Goal: Find contact information: Find contact information

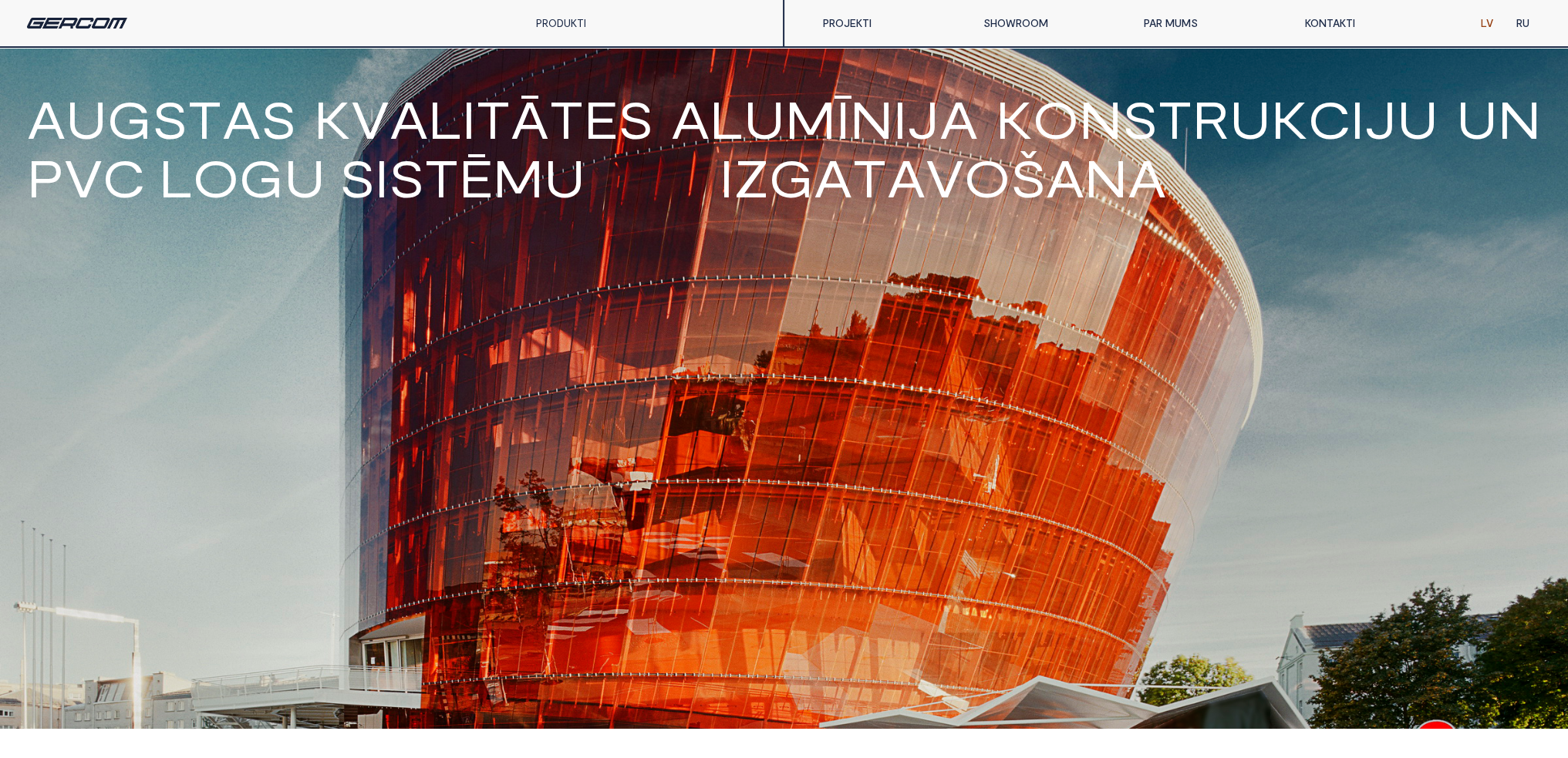
click at [830, 22] on link "PROJEKTI" at bounding box center [892, 23] width 160 height 31
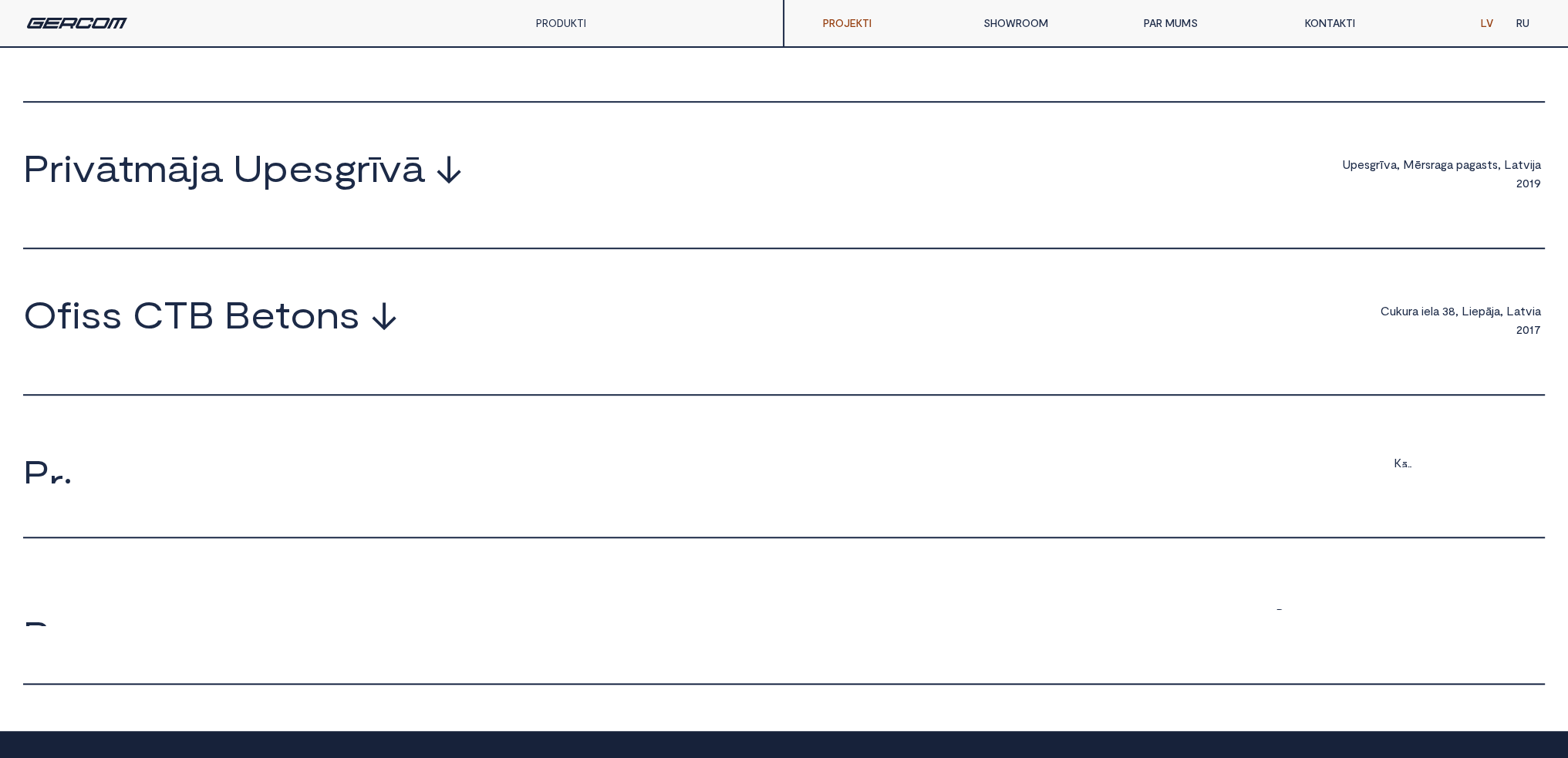
scroll to position [1234, 0]
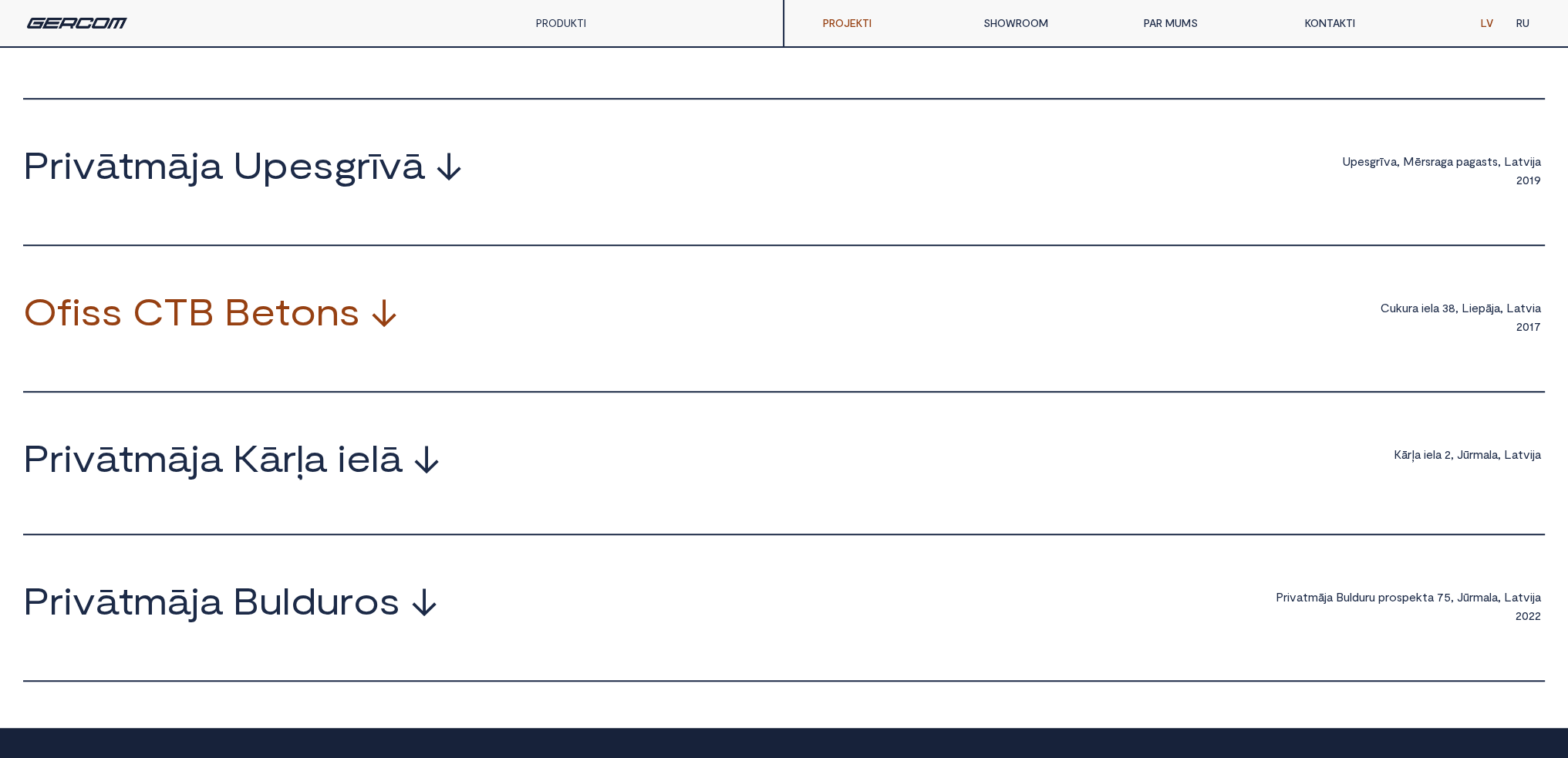
click at [383, 329] on span "↓" at bounding box center [384, 311] width 27 height 37
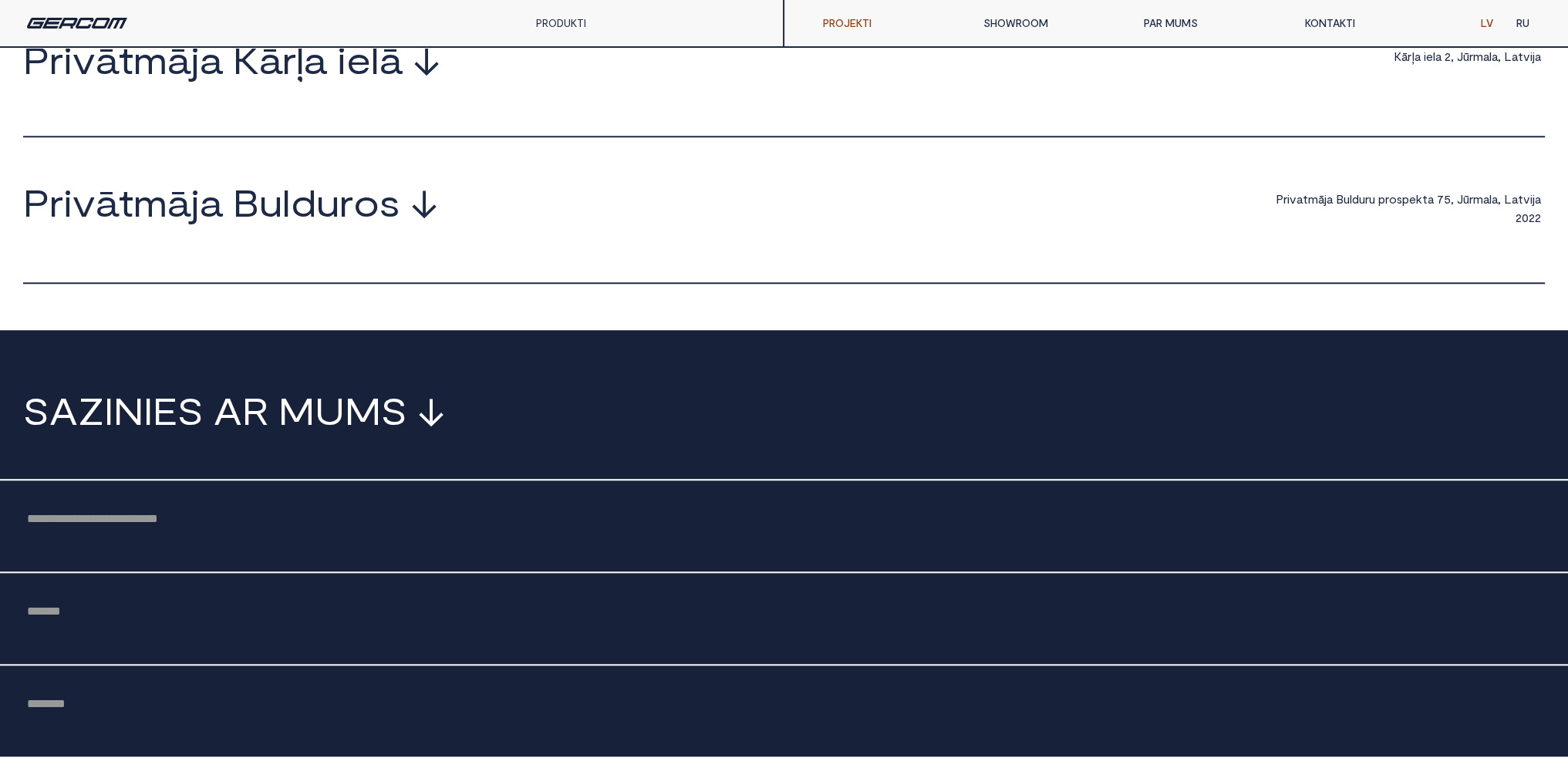
scroll to position [1770, 0]
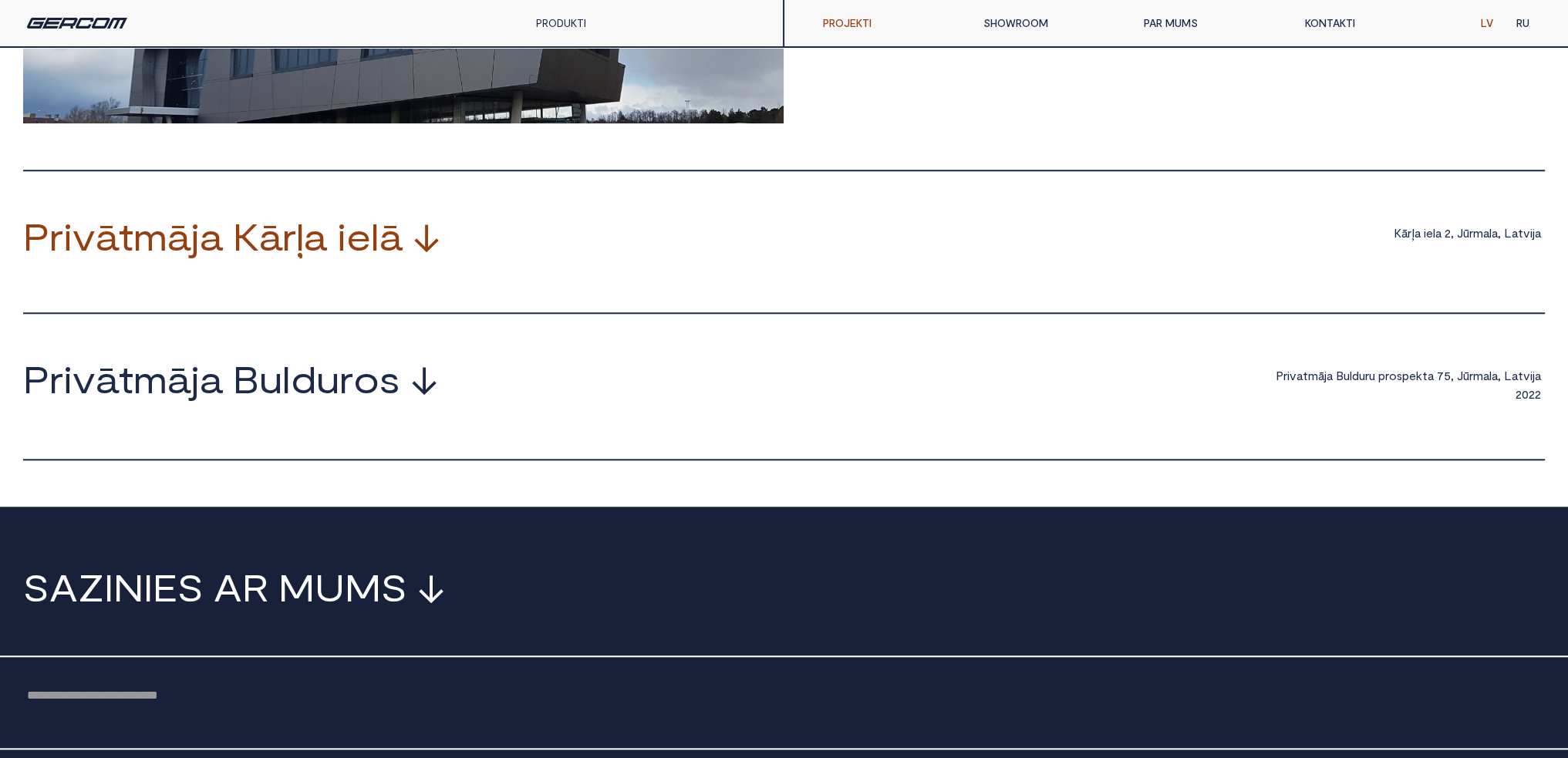
click at [435, 254] on span "↓" at bounding box center [427, 236] width 27 height 37
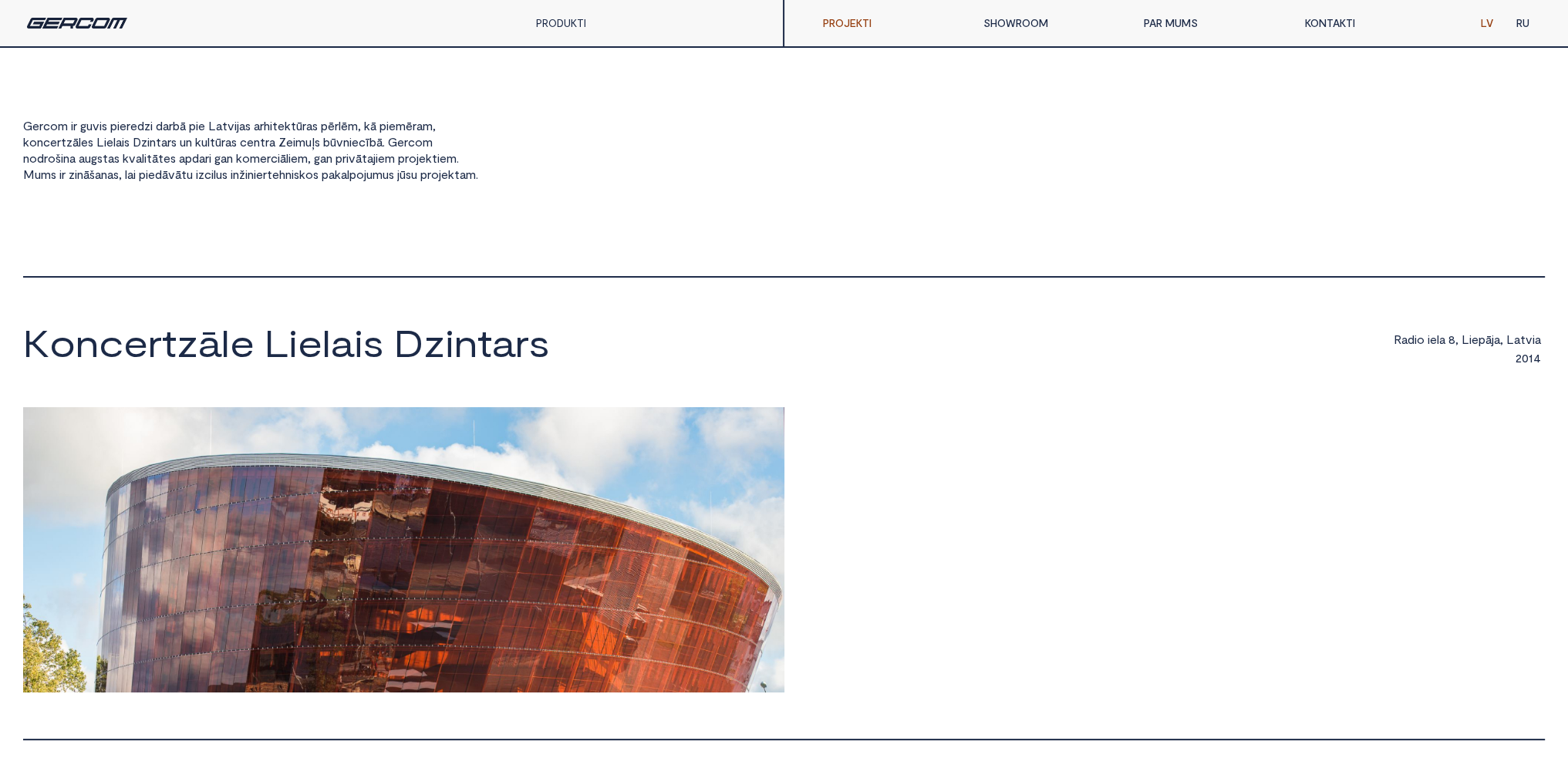
scroll to position [0, 0]
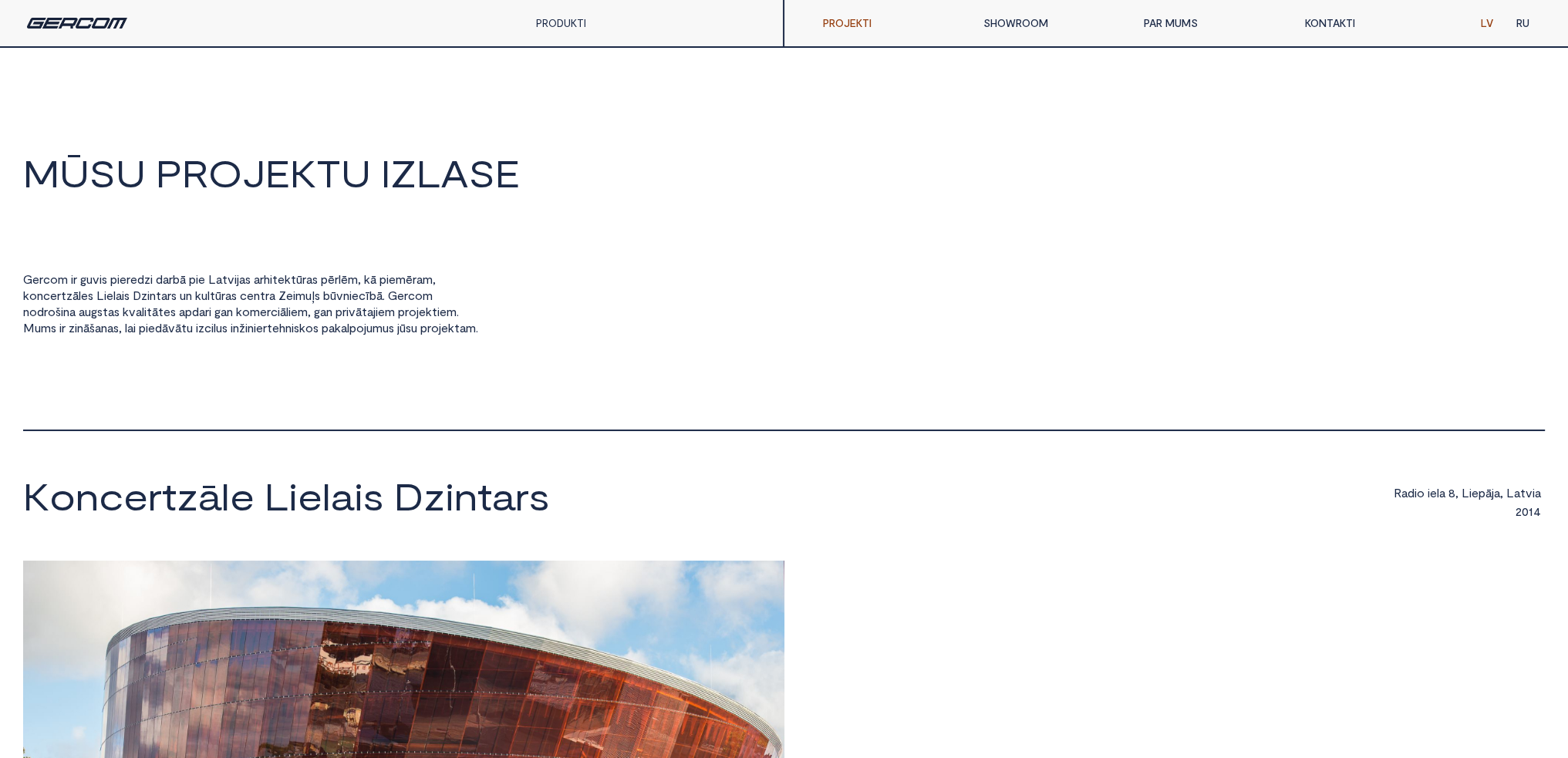
click at [1003, 17] on link "SHOWROOM" at bounding box center [1052, 23] width 160 height 31
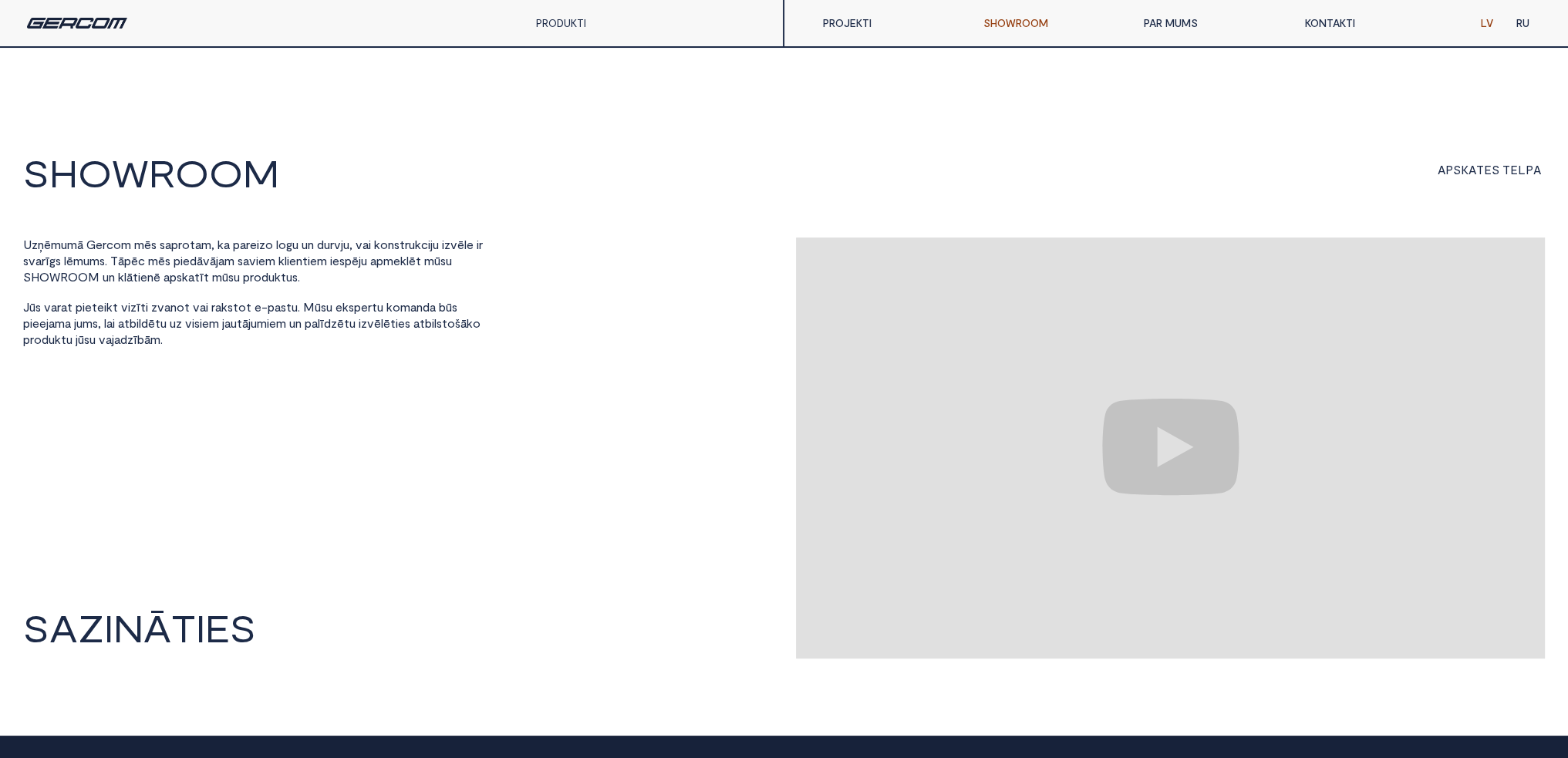
click at [1166, 16] on link "PAR MUMS" at bounding box center [1212, 23] width 160 height 31
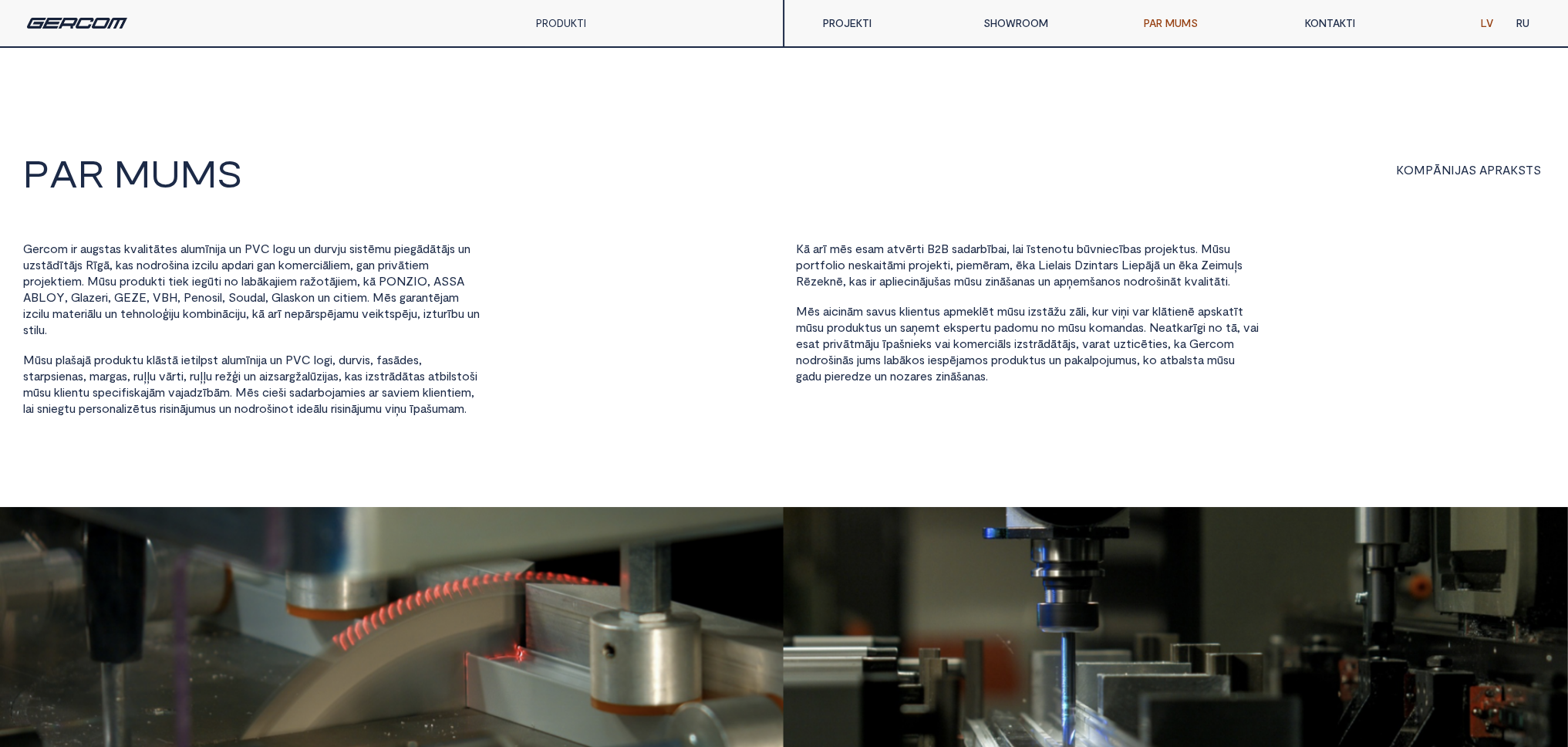
click at [1317, 27] on link "KONTAKTI" at bounding box center [1374, 23] width 160 height 31
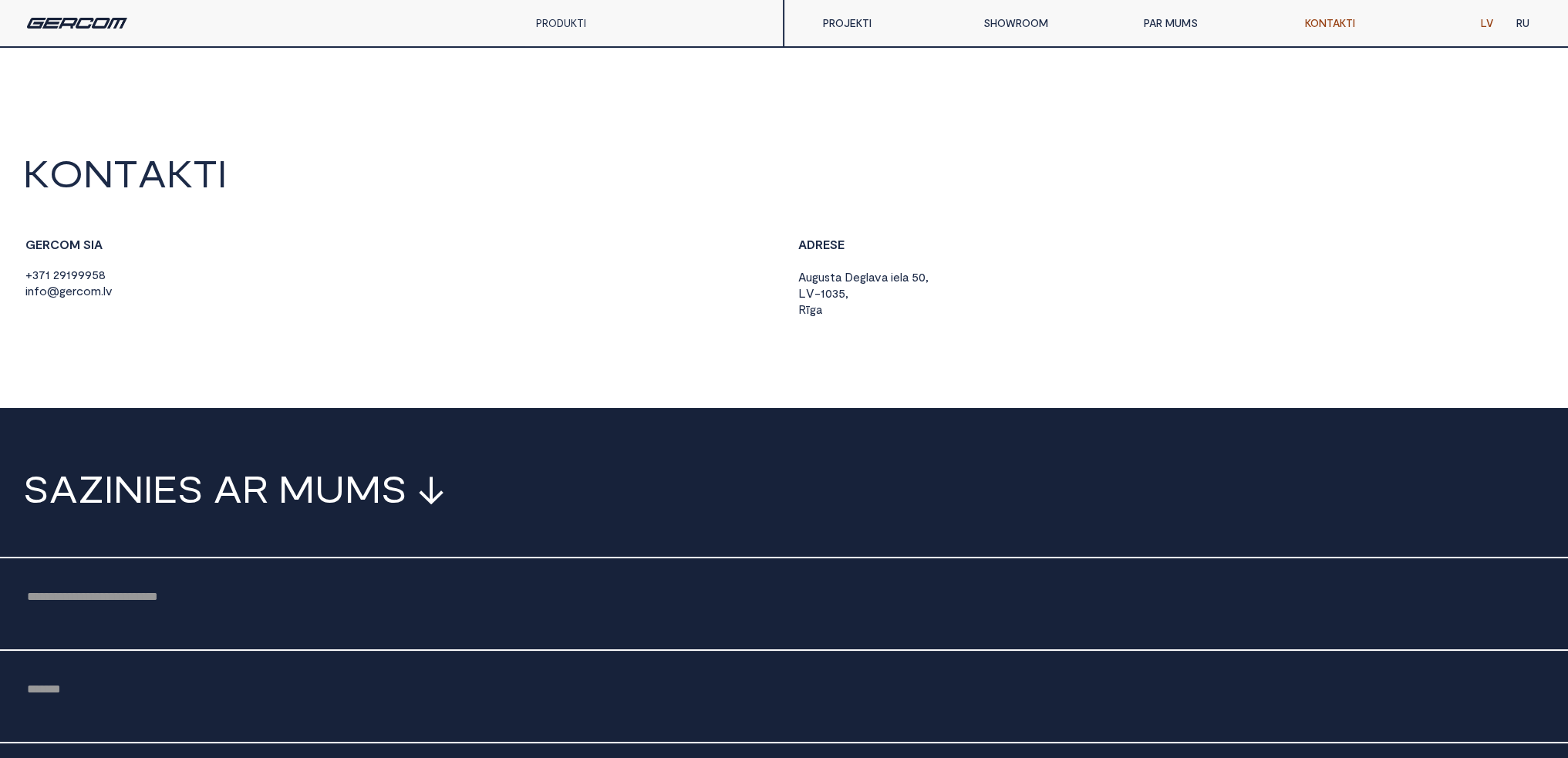
click at [580, 33] on div "PRODUKTI" at bounding box center [585, 23] width 123 height 46
click at [569, 25] on link "PRODUKTI" at bounding box center [561, 23] width 50 height 13
click at [570, 27] on link "PRODUKTI" at bounding box center [561, 23] width 50 height 13
click at [563, 60] on link "ALUMĪNIJS" at bounding box center [585, 62] width 123 height 31
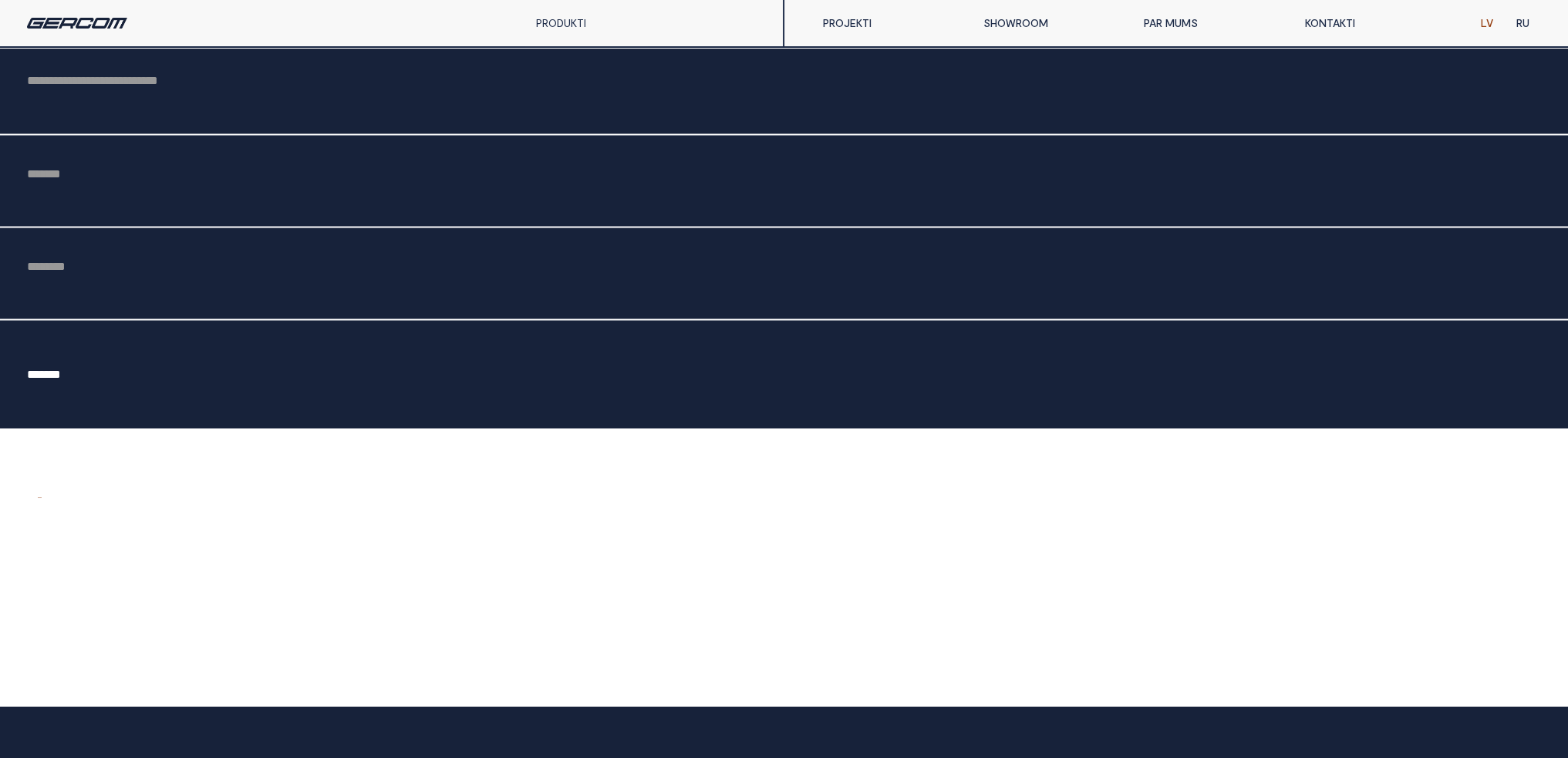
scroll to position [4195, 0]
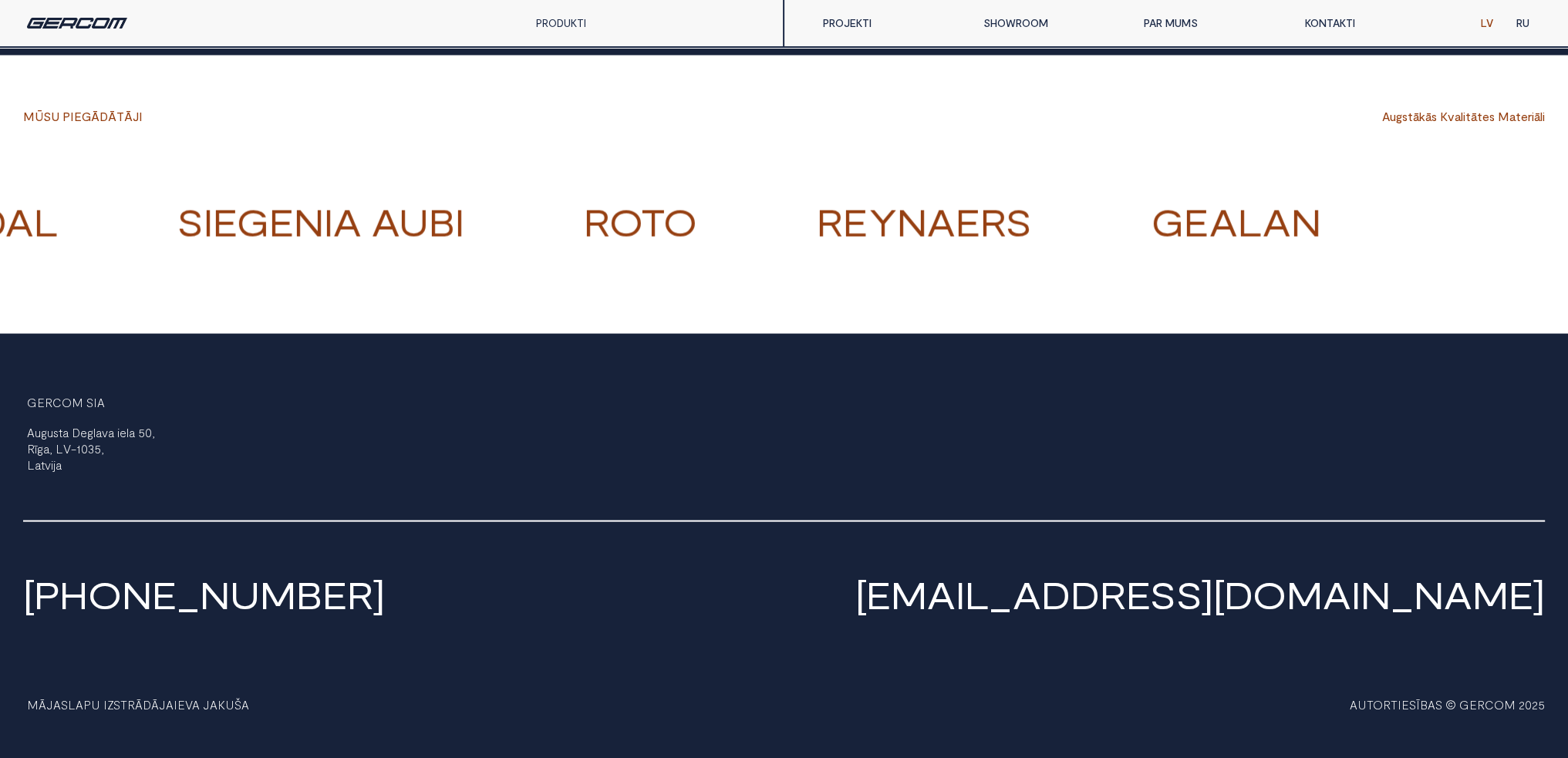
click at [395, 354] on div "G E R C O M S I A A u g u s t a D e g l a v a i e l a 5 0 , R ī g a , L V - 1 0…" at bounding box center [783, 427] width 1522 height 188
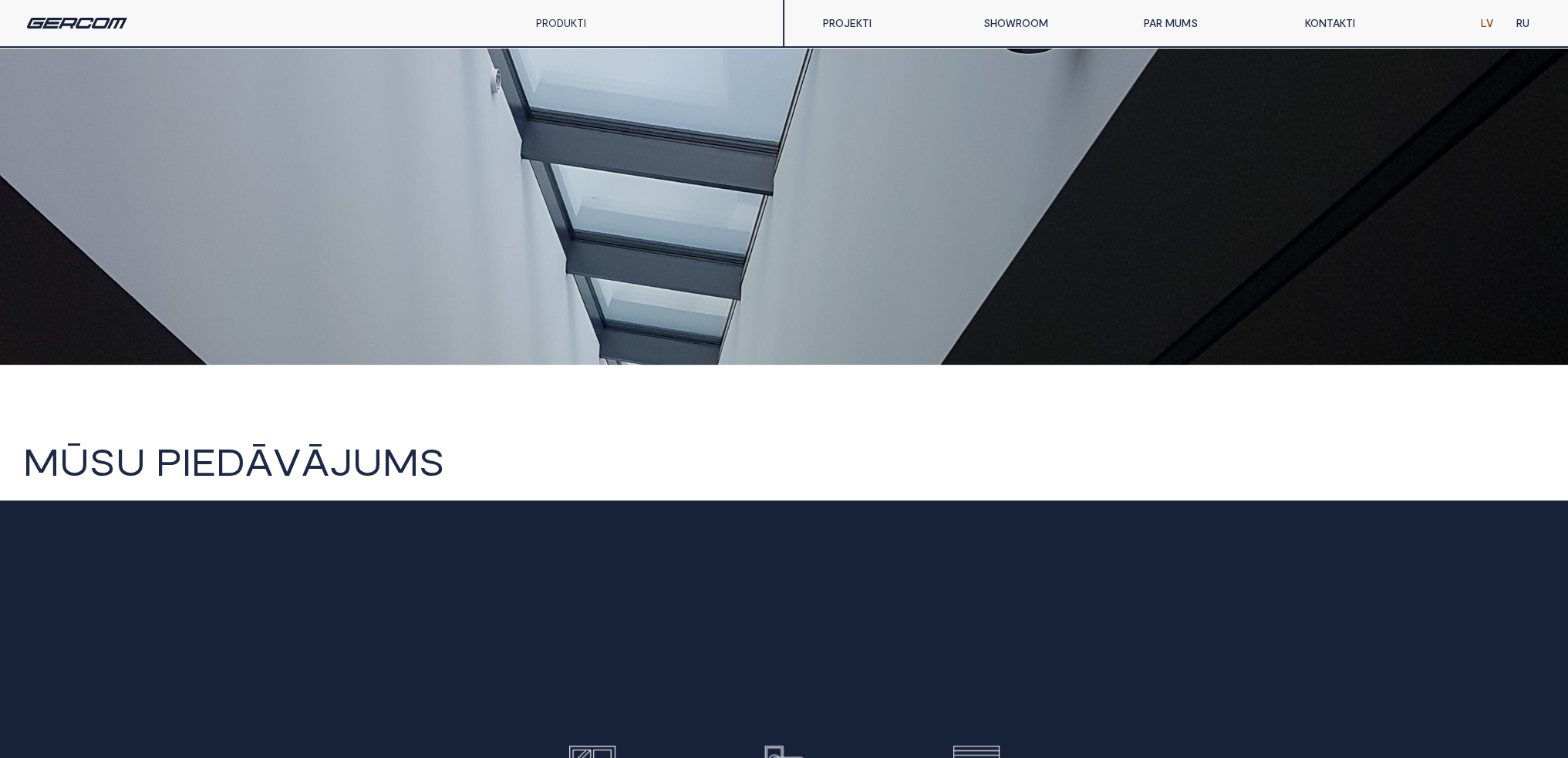
scroll to position [0, 0]
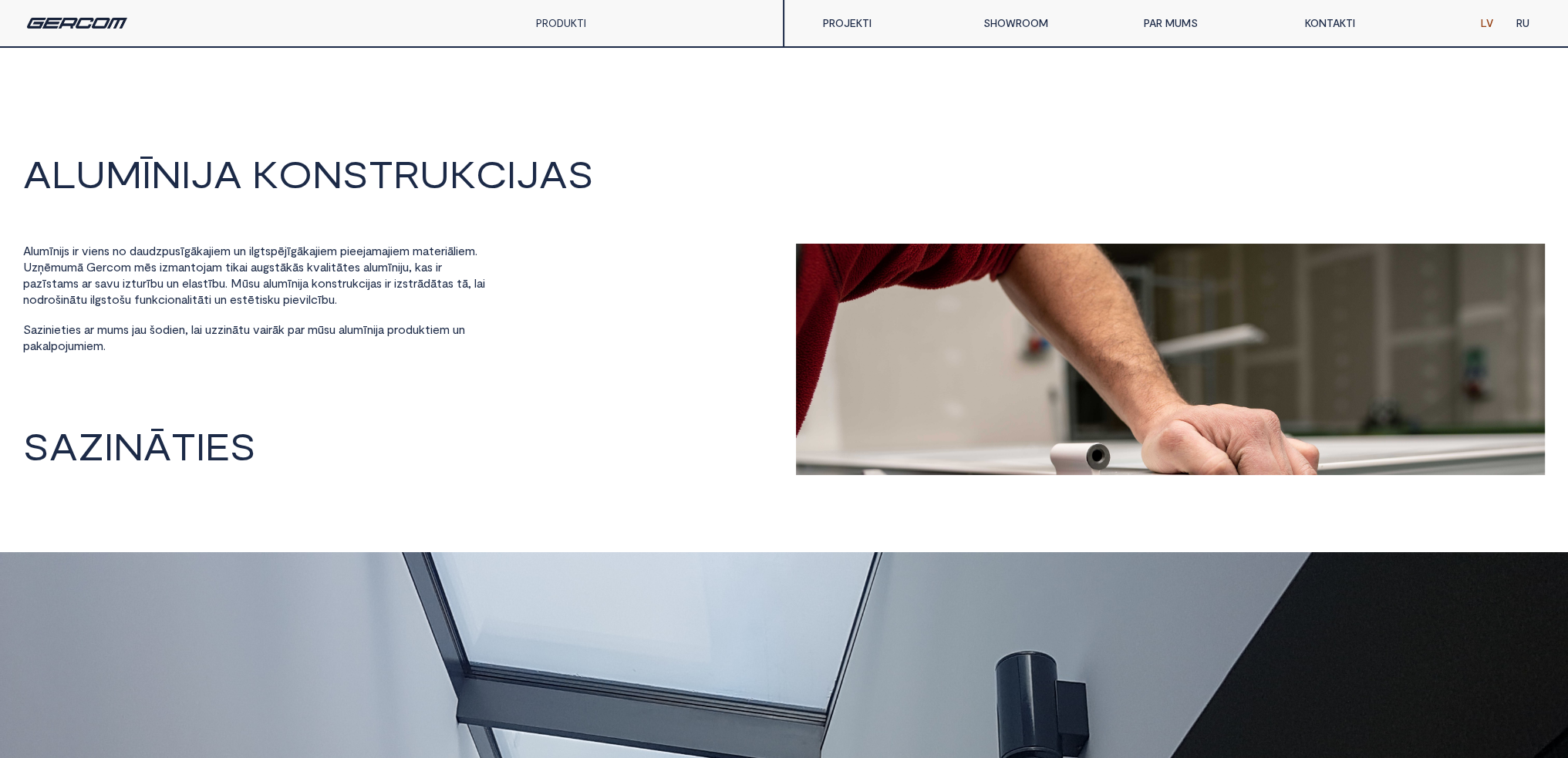
click at [1315, 27] on link "KONTAKTI" at bounding box center [1374, 23] width 160 height 31
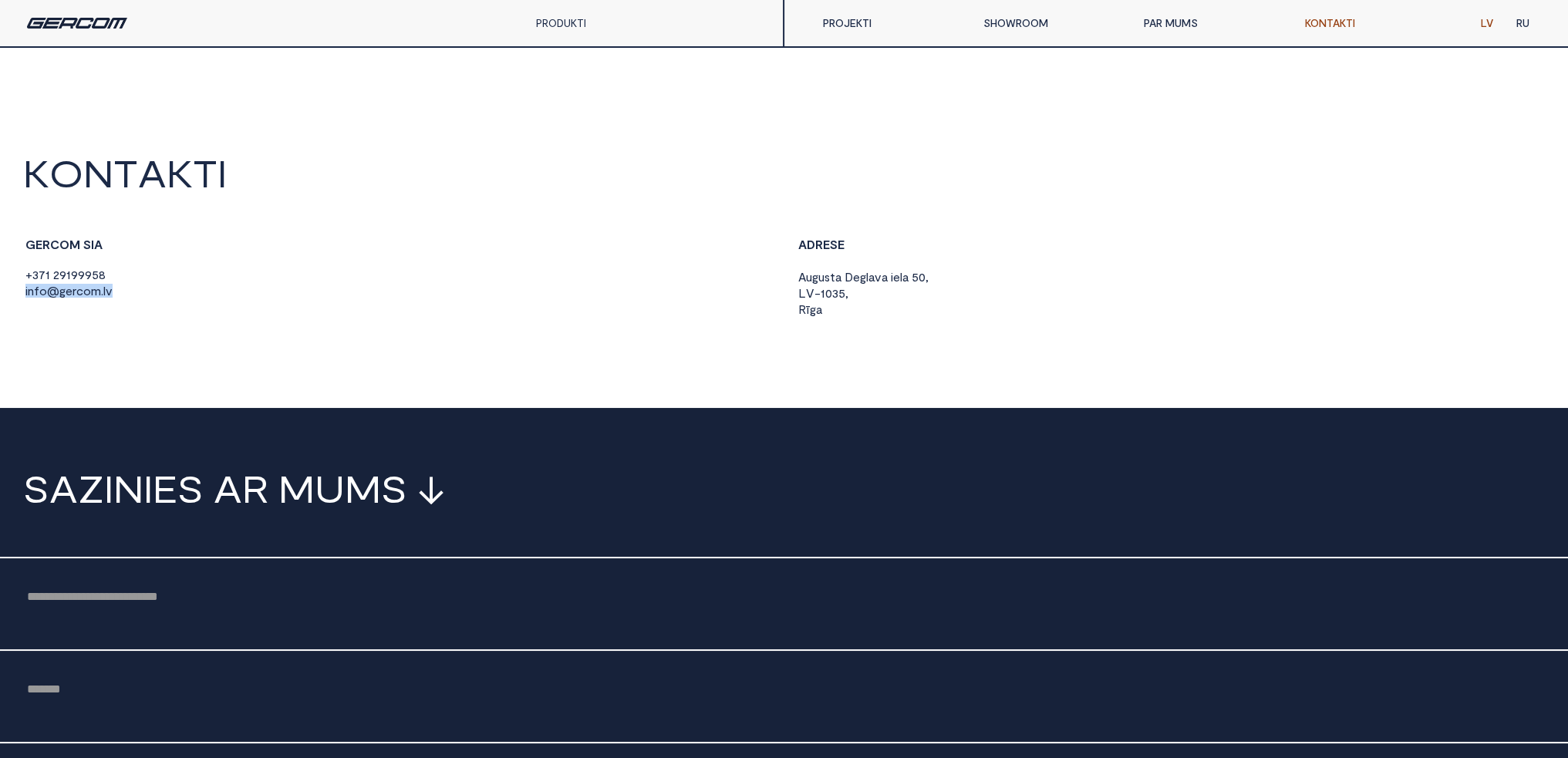
drag, startPoint x: 128, startPoint y: 292, endPoint x: 22, endPoint y: 295, distance: 106.0
copy span "i n f o @ g e r c o m . l v"
